Goal: Task Accomplishment & Management: Manage account settings

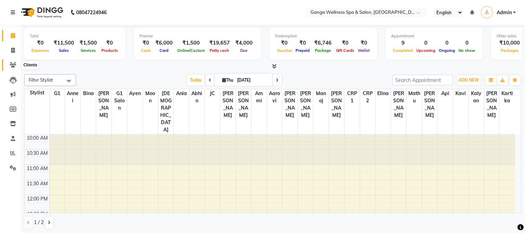
click at [9, 61] on span at bounding box center [13, 65] width 12 height 8
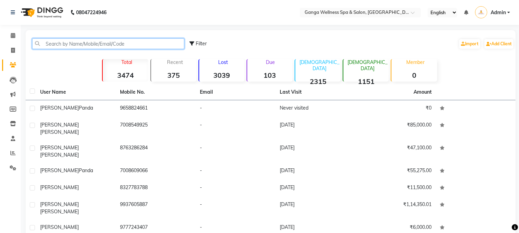
click at [66, 47] on input "text" at bounding box center [108, 43] width 152 height 11
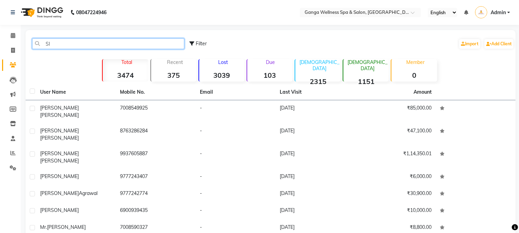
type input "S"
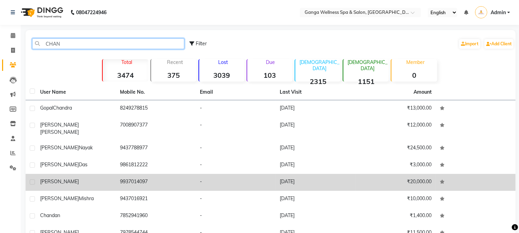
type input "CHAN"
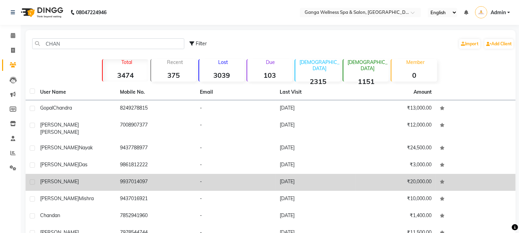
click at [153, 174] on td "9937014097" at bounding box center [156, 182] width 80 height 17
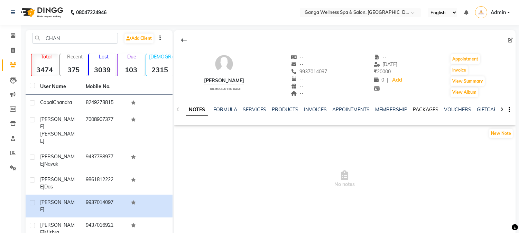
click at [420, 112] on link "PACKAGES" at bounding box center [426, 110] width 26 height 6
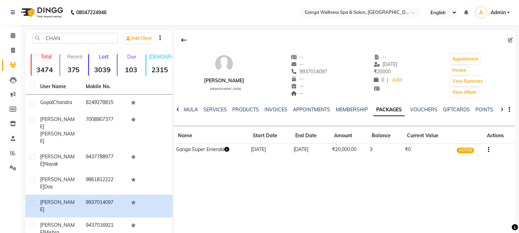
click at [226, 148] on icon "button" at bounding box center [227, 149] width 5 height 5
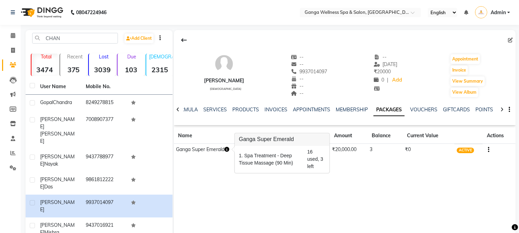
click at [285, 188] on div "[PERSON_NAME] [DEMOGRAPHIC_DATA] -- -- 9937014097 -- -- -- -- [DATE] ₹ 20000 0 …" at bounding box center [345, 134] width 342 height 208
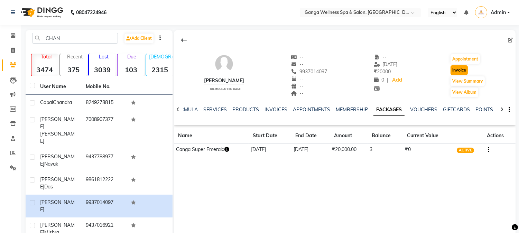
click at [461, 72] on button "Invoice" at bounding box center [459, 70] width 17 height 10
select select "715"
select select "service"
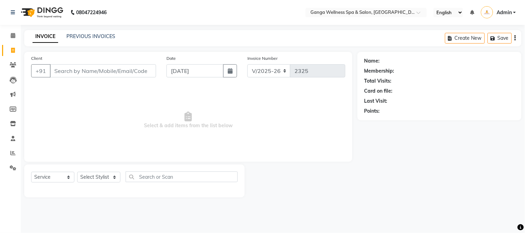
type input "9937014097"
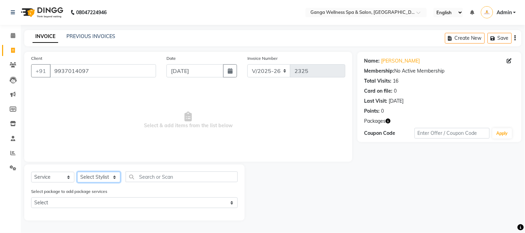
click at [99, 175] on select "Select Stylist Aarovi [PERSON_NAME] [PERSON_NAME] Ammi [PERSON_NAME] CRP 1 CRP …" at bounding box center [98, 177] width 43 height 11
select select "11815"
click at [77, 172] on select "Select Stylist Aarovi [PERSON_NAME] [PERSON_NAME] Ammi [PERSON_NAME] CRP 1 CRP …" at bounding box center [98, 177] width 43 height 11
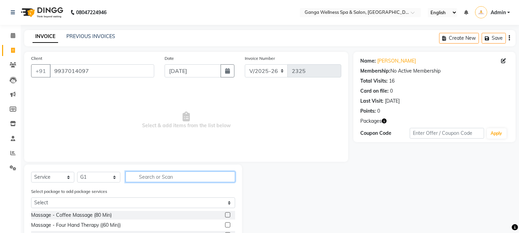
click at [162, 176] on input "text" at bounding box center [181, 177] width 110 height 11
type input "DEE"
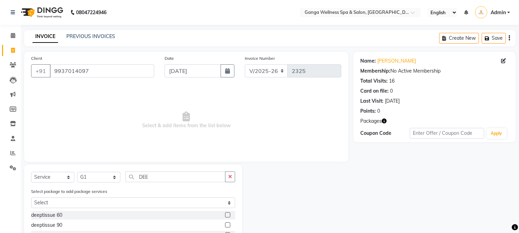
click at [225, 225] on label at bounding box center [227, 224] width 5 height 5
click at [225, 225] on input "checkbox" at bounding box center [227, 225] width 4 height 4
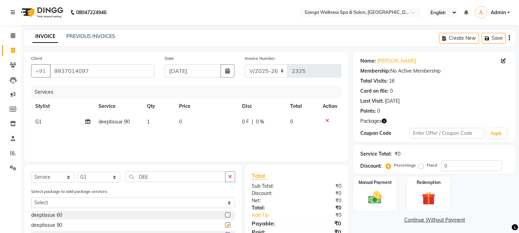
checkbox input "false"
click at [434, 196] on img at bounding box center [428, 198] width 23 height 17
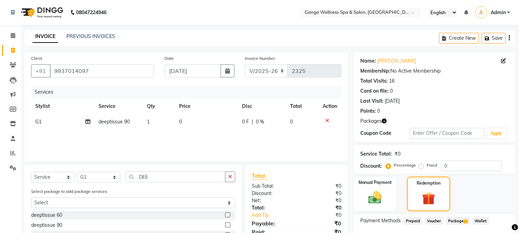
scroll to position [67, 0]
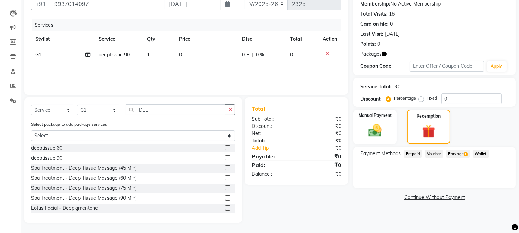
click at [459, 153] on span "Package 1" at bounding box center [458, 154] width 24 height 8
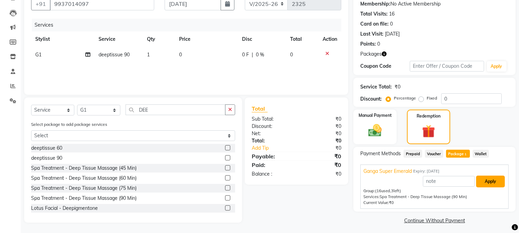
click at [484, 179] on button "Apply" at bounding box center [490, 182] width 29 height 12
type input "Ganga Super Emerald"
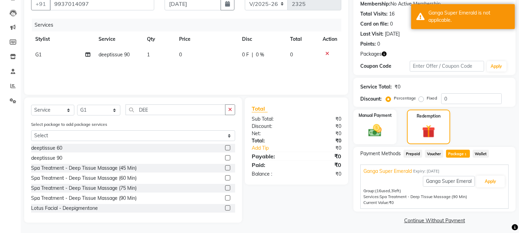
click at [324, 51] on div at bounding box center [330, 53] width 15 height 5
click at [327, 54] on icon at bounding box center [328, 53] width 4 height 5
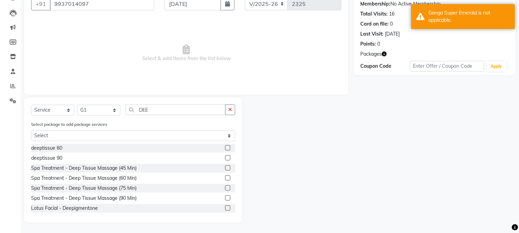
click at [225, 199] on label at bounding box center [227, 197] width 5 height 5
click at [225, 199] on input "checkbox" at bounding box center [227, 198] width 4 height 4
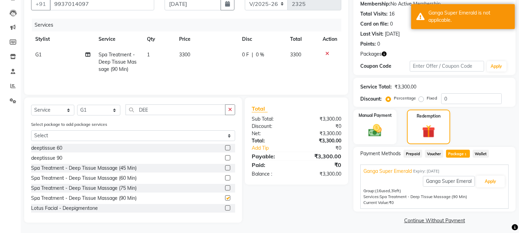
checkbox input "false"
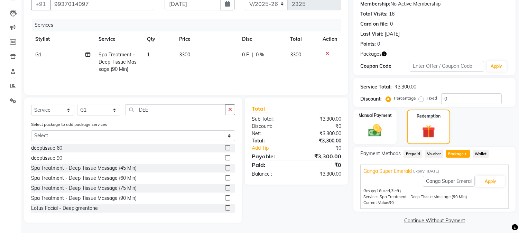
click at [456, 151] on span "Package 1" at bounding box center [458, 154] width 24 height 8
click at [488, 182] on button "Apply" at bounding box center [490, 182] width 29 height 12
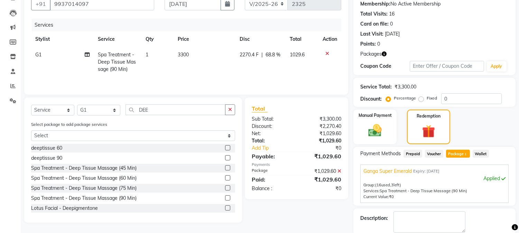
scroll to position [103, 0]
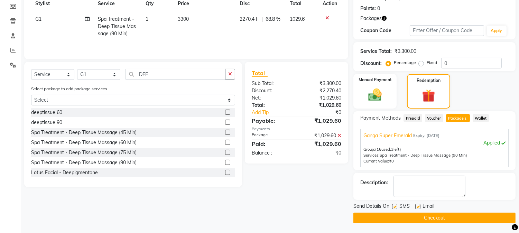
click at [429, 218] on button "Checkout" at bounding box center [435, 218] width 162 height 11
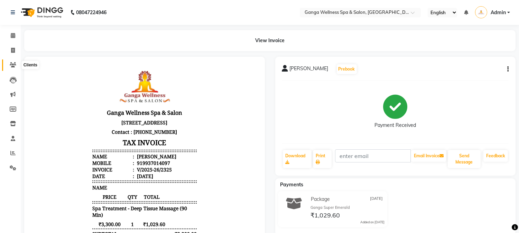
click at [11, 65] on icon at bounding box center [13, 64] width 7 height 5
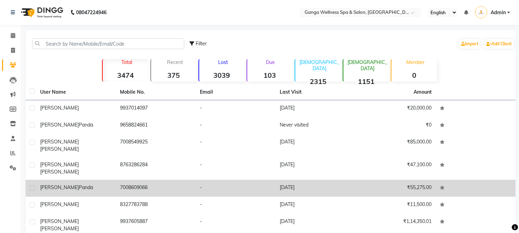
click at [133, 180] on td "7008609066" at bounding box center [156, 188] width 80 height 17
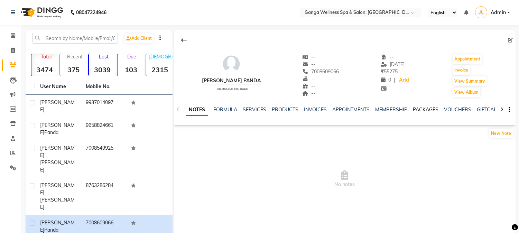
click at [417, 110] on link "PACKAGES" at bounding box center [426, 110] width 26 height 6
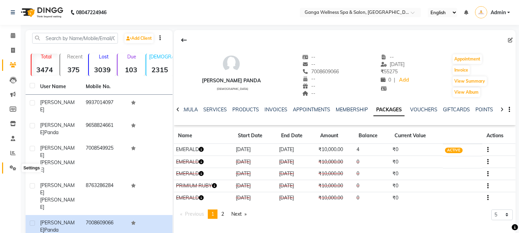
click at [13, 168] on icon at bounding box center [13, 167] width 7 height 5
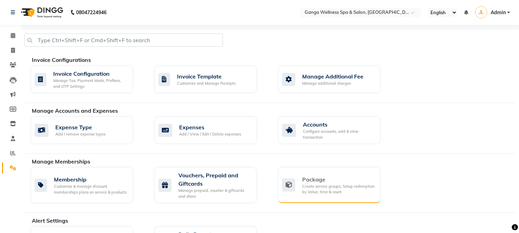
click at [314, 193] on div "Create service groups, Setup redemption by Value, time & count" at bounding box center [338, 189] width 73 height 11
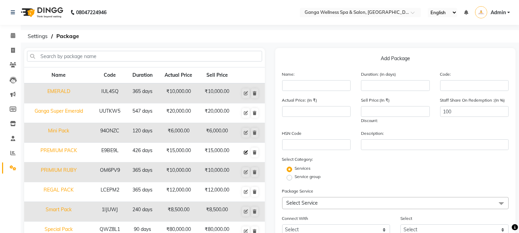
click at [246, 153] on icon at bounding box center [246, 153] width 4 height 4
type input "PREMIUM PACK"
type input "426"
type input "E9BE9L"
type input "15000"
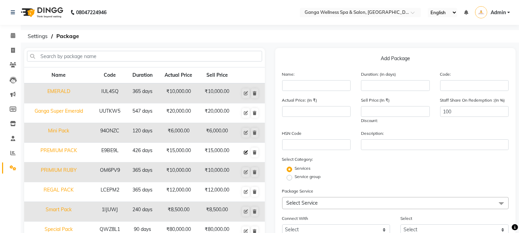
type input "15000"
checkbox input "true"
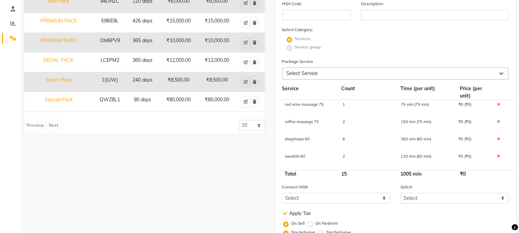
click at [340, 72] on span "Select Service" at bounding box center [395, 73] width 227 height 12
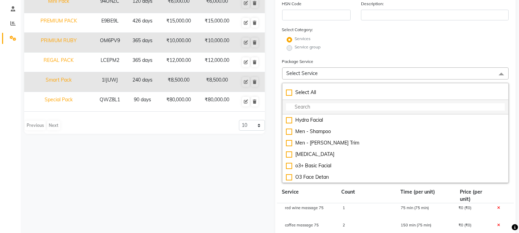
click at [315, 108] on input "multiselect-search" at bounding box center [395, 106] width 219 height 7
type input "HOT"
checkbox input "true"
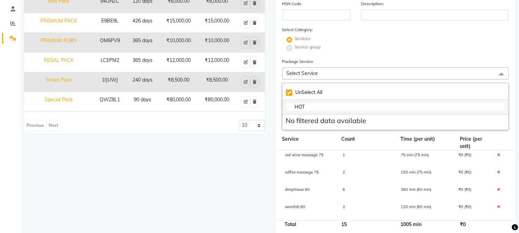
type input "HO"
checkbox input "false"
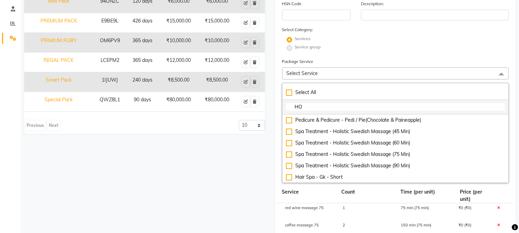
type input "H"
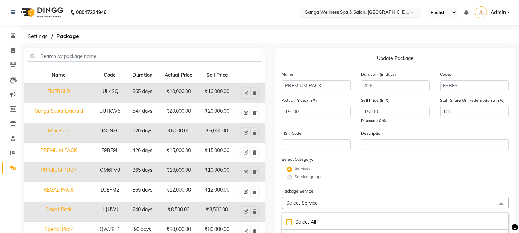
click at [341, 16] on input "text" at bounding box center [353, 13] width 100 height 7
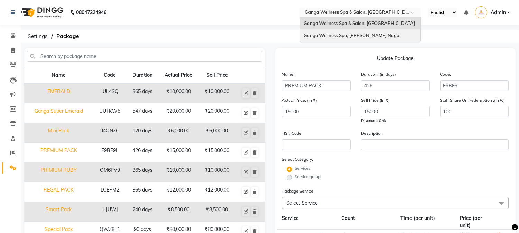
click at [339, 35] on span "Ganga Wellness Spa, [PERSON_NAME] Nagar" at bounding box center [353, 36] width 98 height 6
